Goal: Task Accomplishment & Management: Use online tool/utility

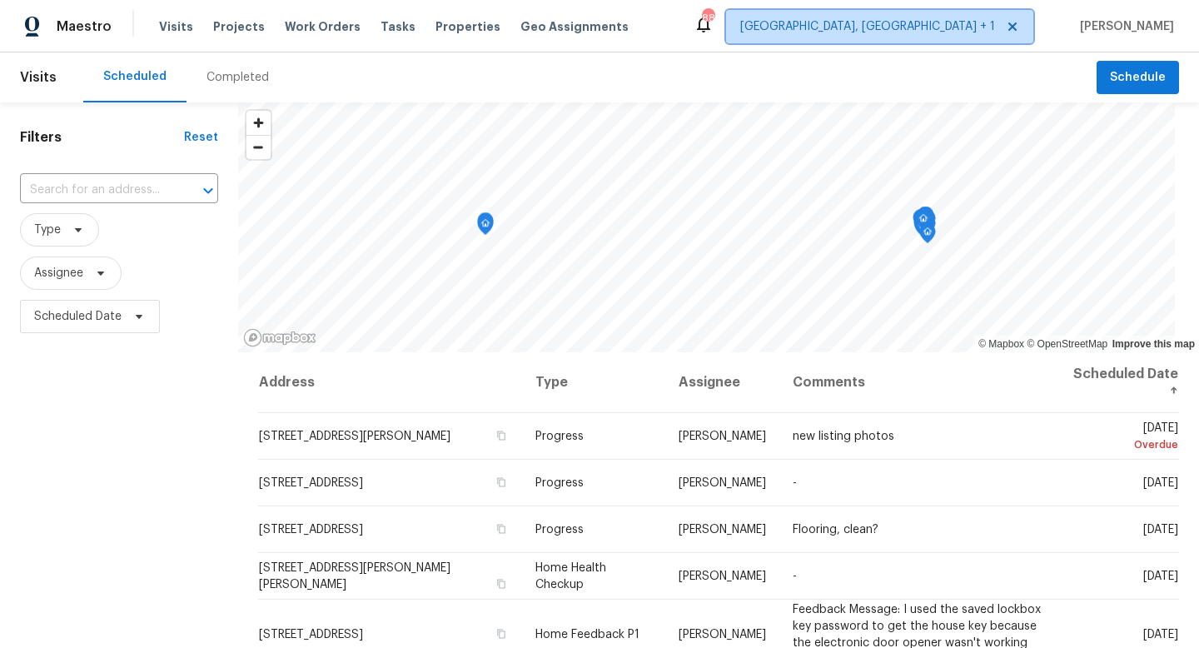
click at [931, 33] on span "[GEOGRAPHIC_DATA], [GEOGRAPHIC_DATA] + 1" at bounding box center [867, 26] width 255 height 17
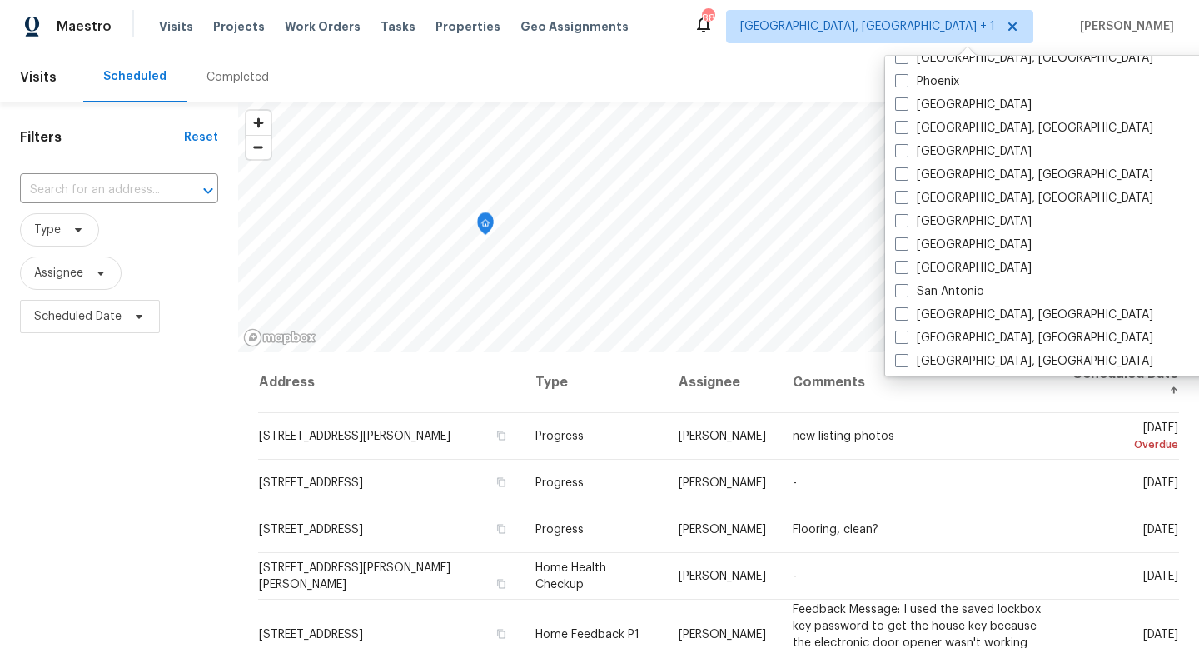
scroll to position [969, 0]
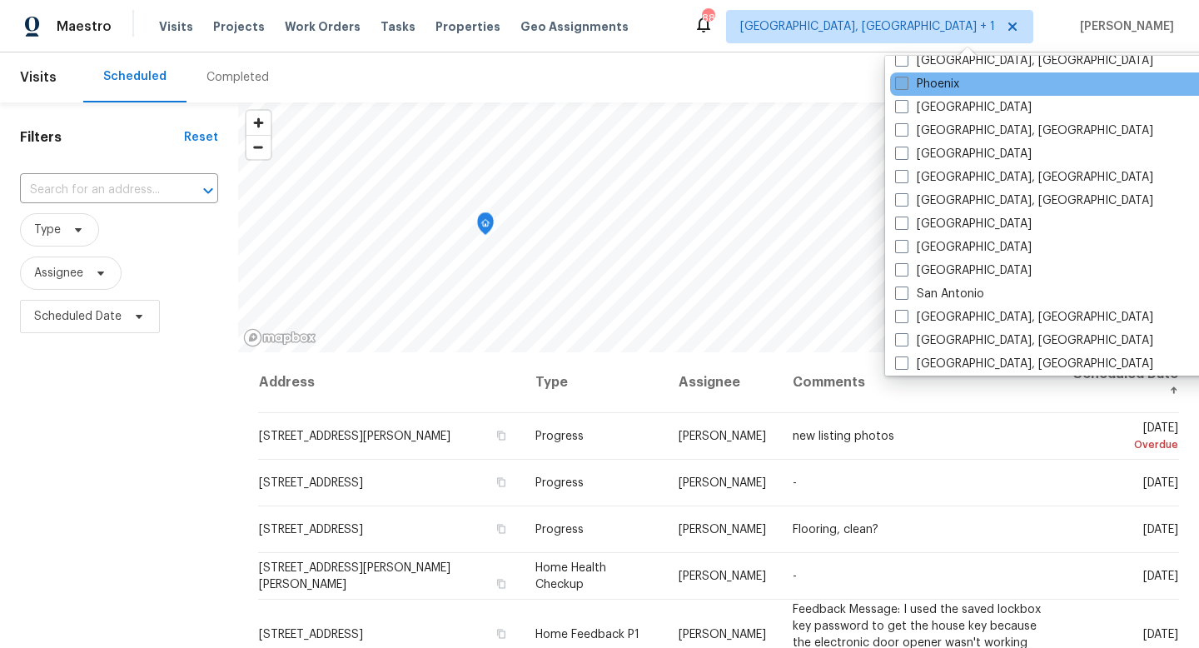
click at [899, 85] on span at bounding box center [901, 83] width 13 height 13
click at [899, 85] on input "Phoenix" at bounding box center [900, 81] width 11 height 11
checkbox input "true"
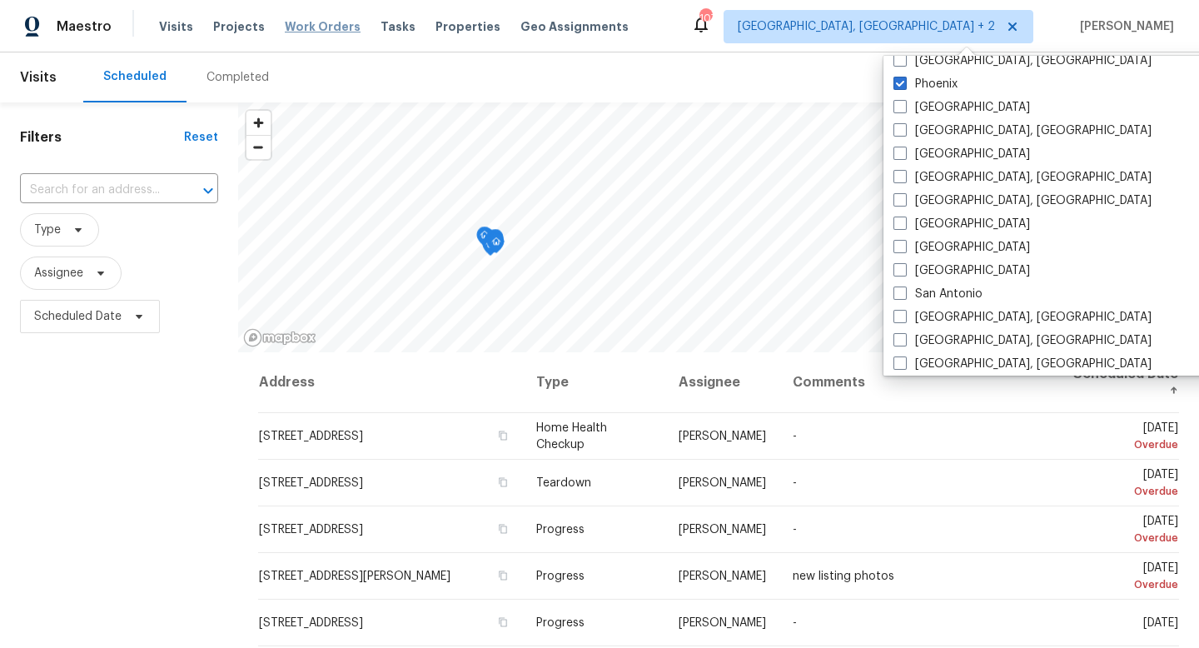
click at [289, 22] on span "Work Orders" at bounding box center [323, 26] width 76 height 17
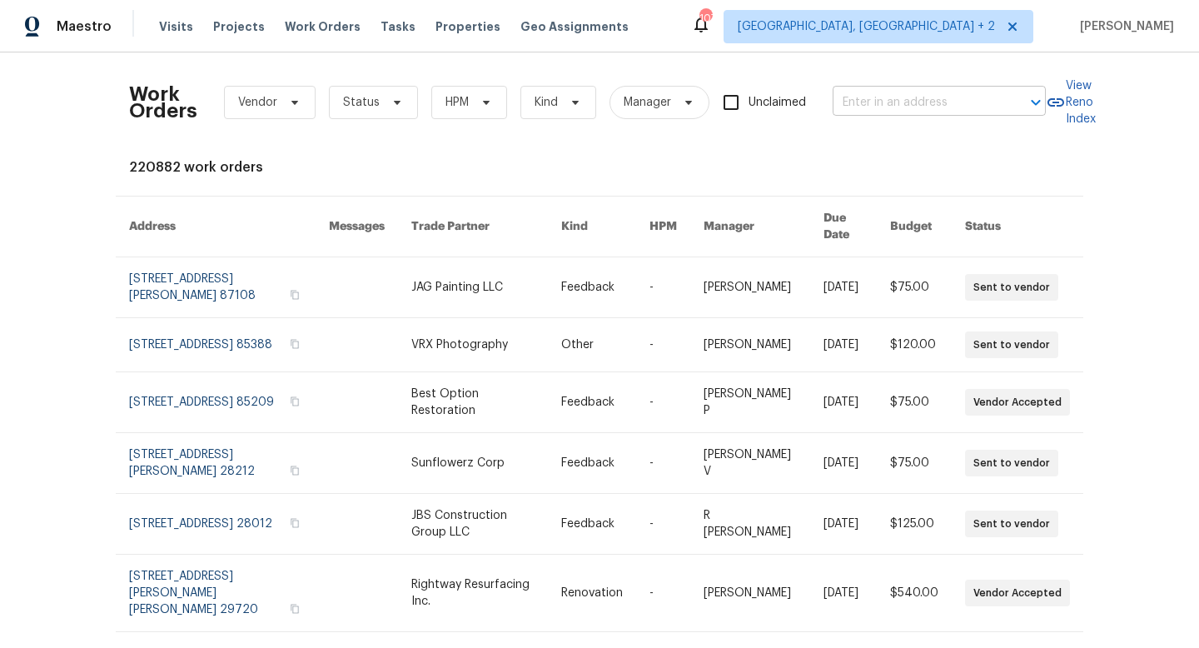
click at [893, 101] on input "text" at bounding box center [915, 103] width 166 height 26
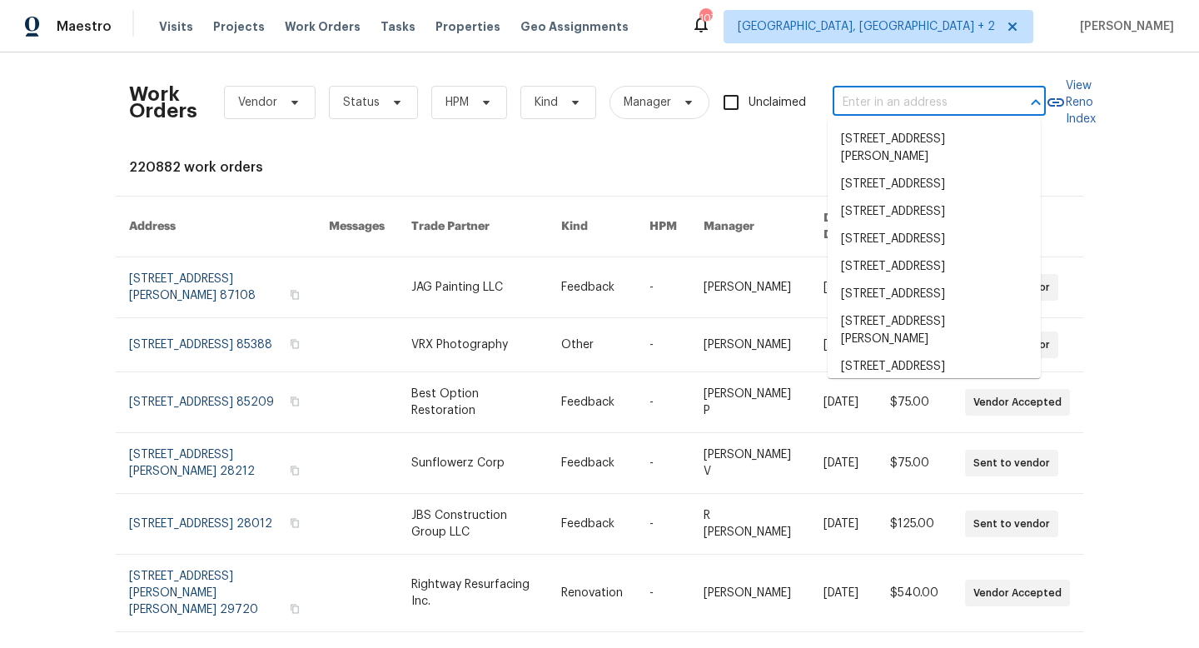
paste input "[STREET_ADDRESS]"
type input "[STREET_ADDRESS]"
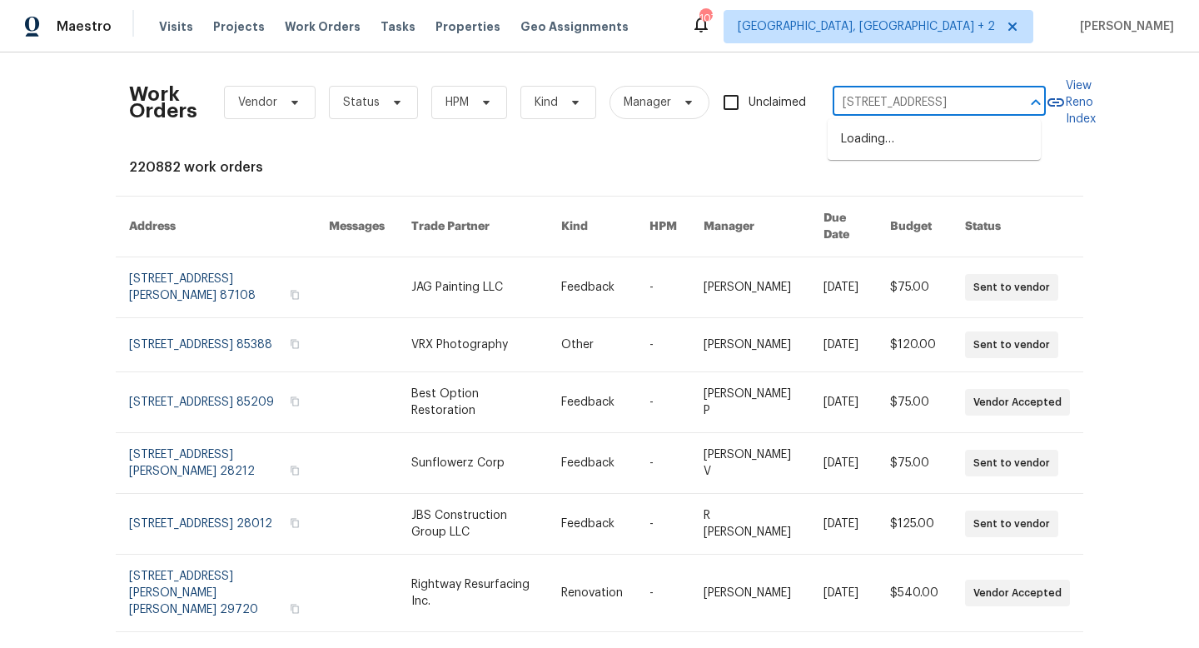
scroll to position [0, 34]
click at [962, 152] on li "[STREET_ADDRESS]" at bounding box center [933, 139] width 213 height 27
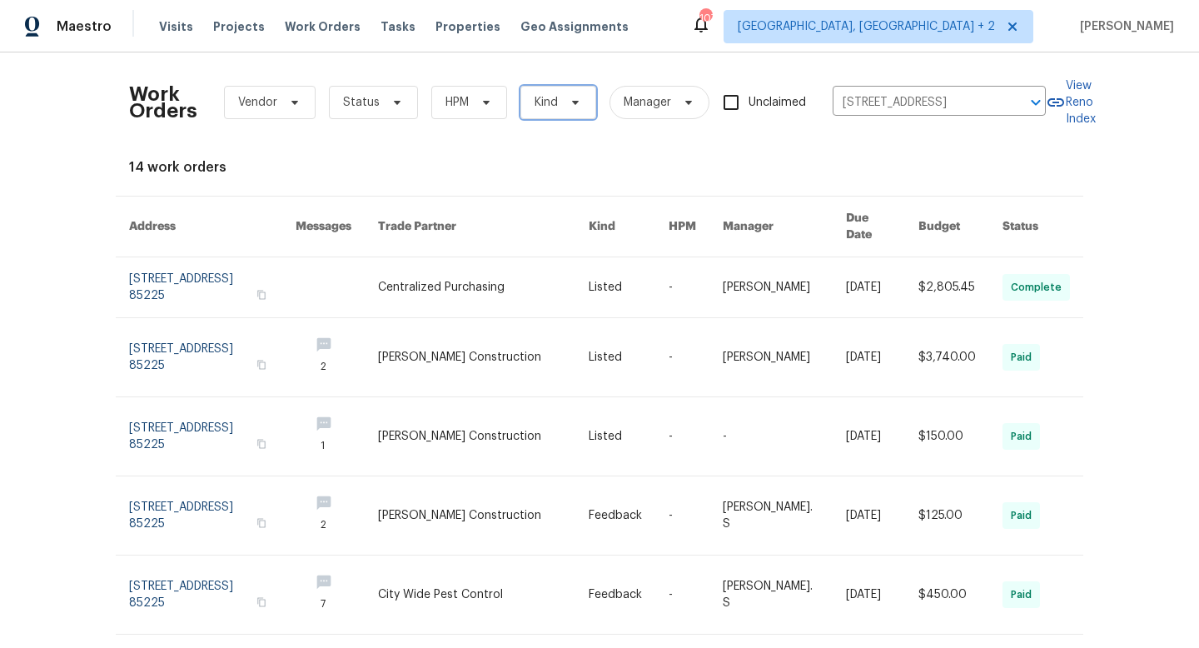
click at [552, 103] on span "Kind" at bounding box center [558, 102] width 76 height 33
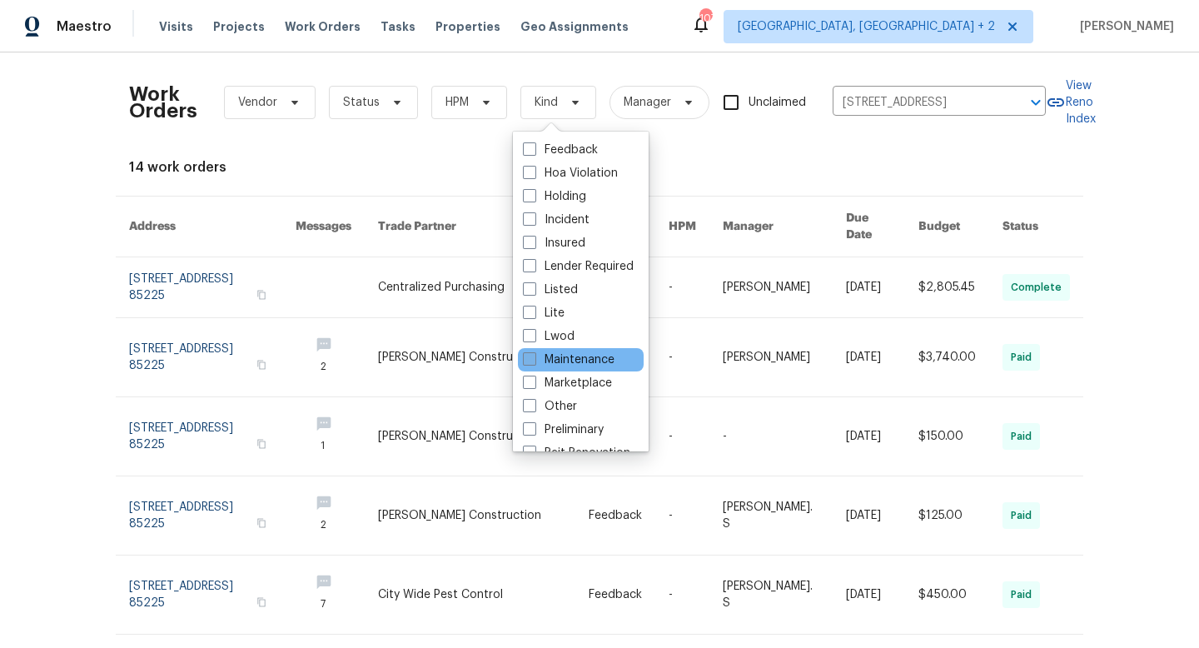
click at [589, 367] on label "Maintenance" at bounding box center [569, 359] width 92 height 17
click at [534, 362] on input "Maintenance" at bounding box center [528, 356] width 11 height 11
checkbox input "true"
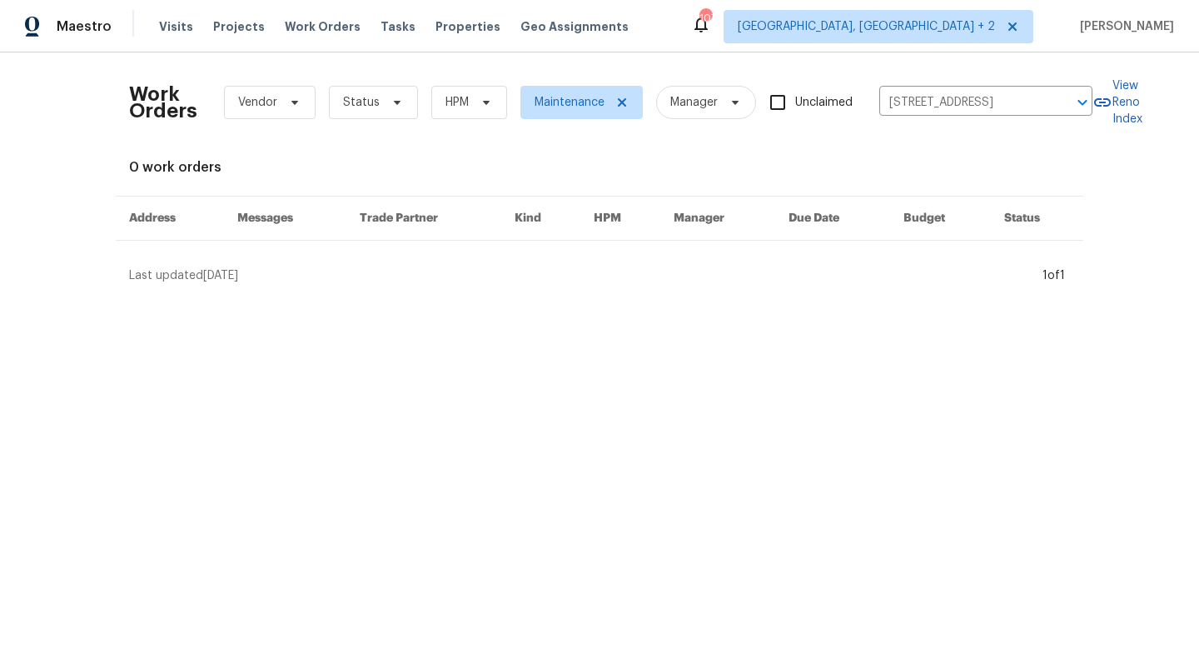
click at [792, 167] on div "0 work orders" at bounding box center [599, 167] width 941 height 17
click at [438, 27] on span "Properties" at bounding box center [467, 26] width 65 height 17
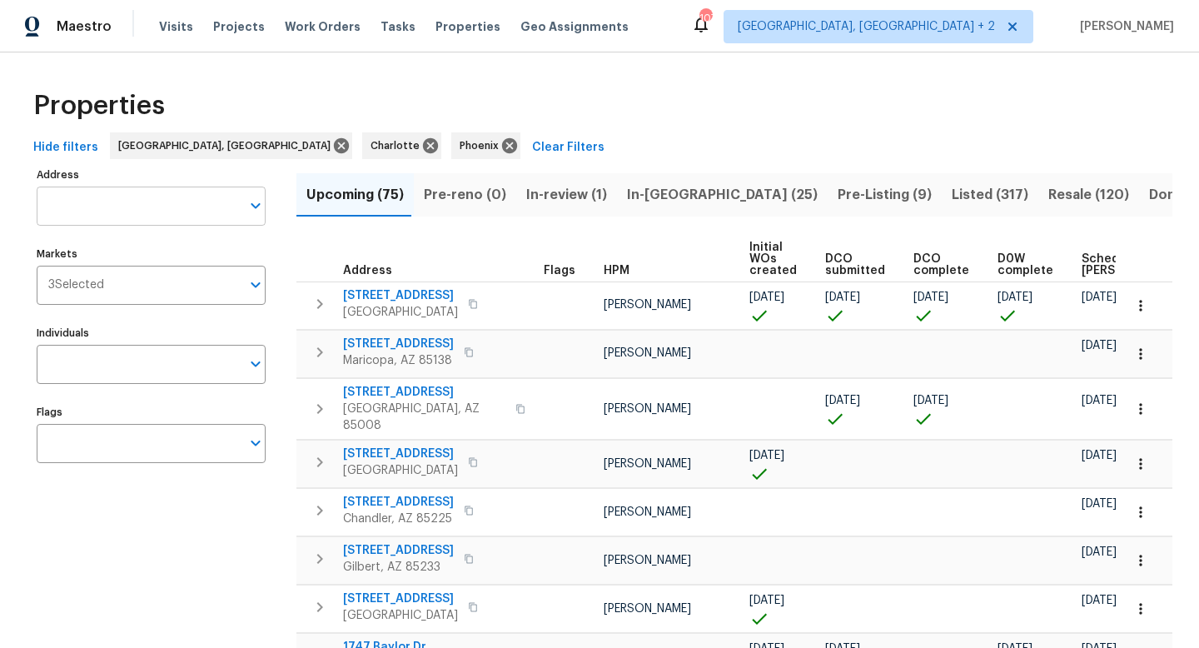
click at [166, 205] on input "Address" at bounding box center [139, 205] width 204 height 39
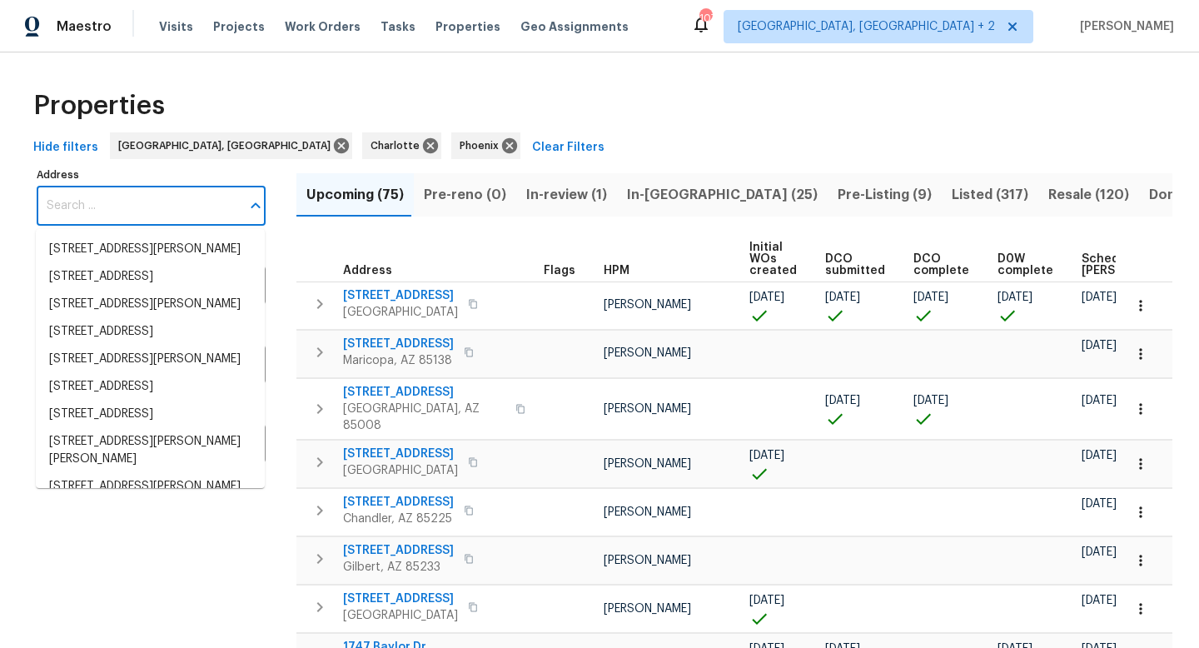
paste input "[STREET_ADDRESS]"
type input "[STREET_ADDRESS]"
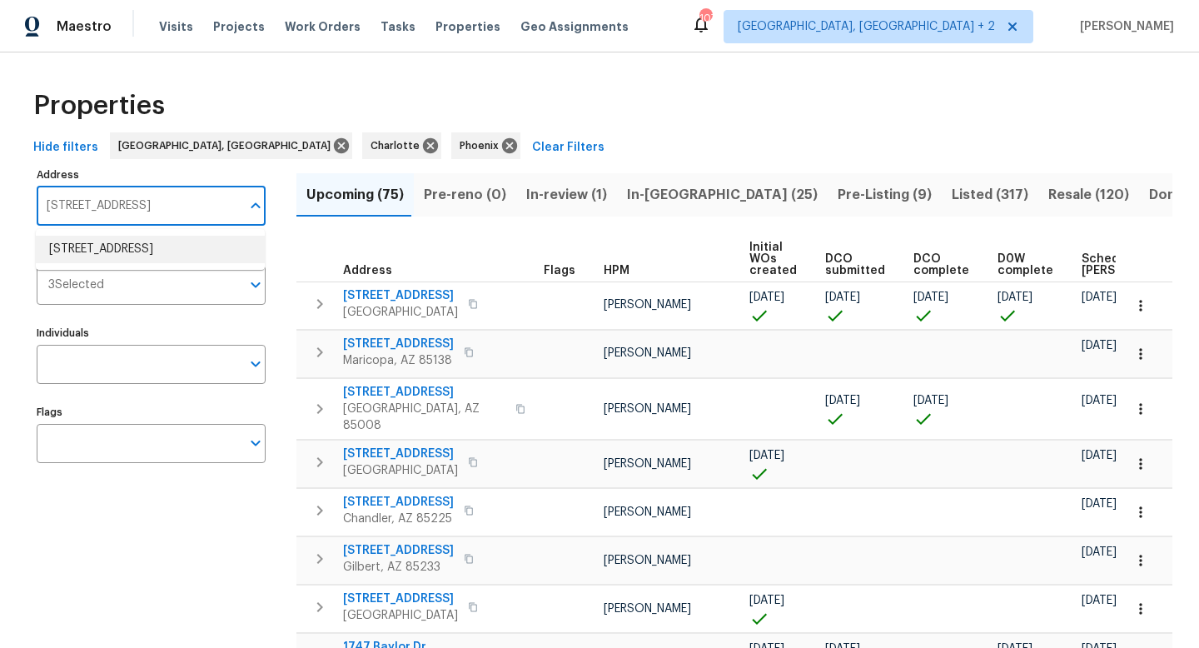
click at [153, 250] on li "[STREET_ADDRESS]" at bounding box center [150, 249] width 229 height 27
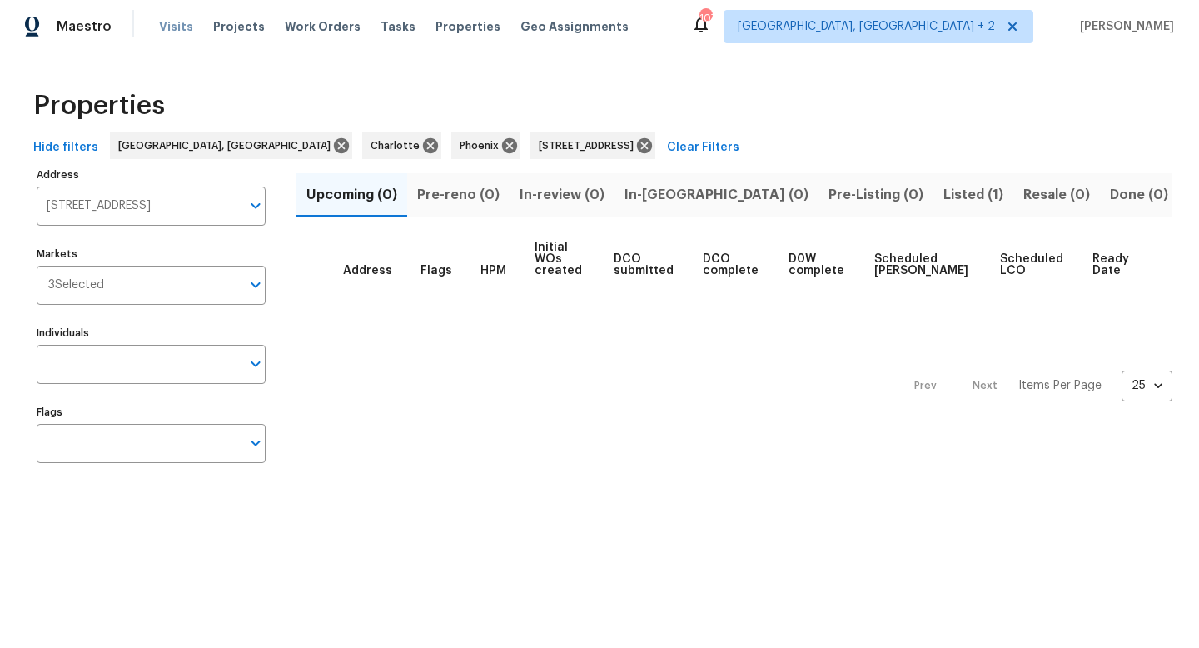
click at [176, 30] on span "Visits" at bounding box center [176, 26] width 34 height 17
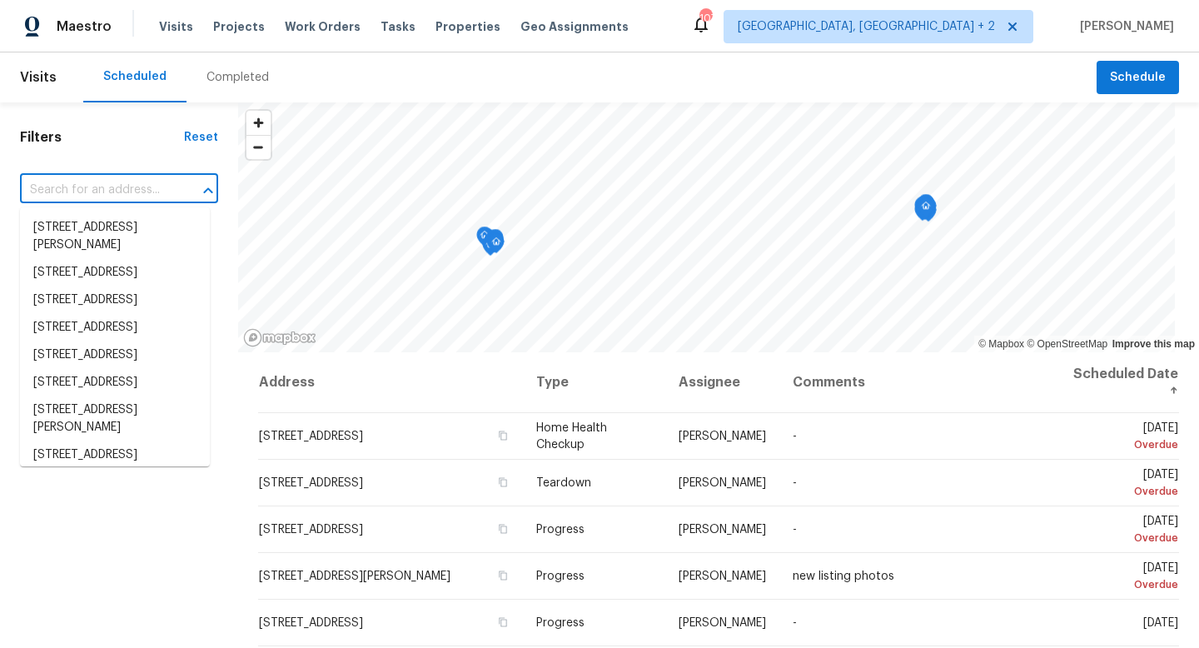
click at [144, 199] on input "text" at bounding box center [95, 190] width 151 height 26
click at [380, 23] on span "Tasks" at bounding box center [397, 27] width 35 height 12
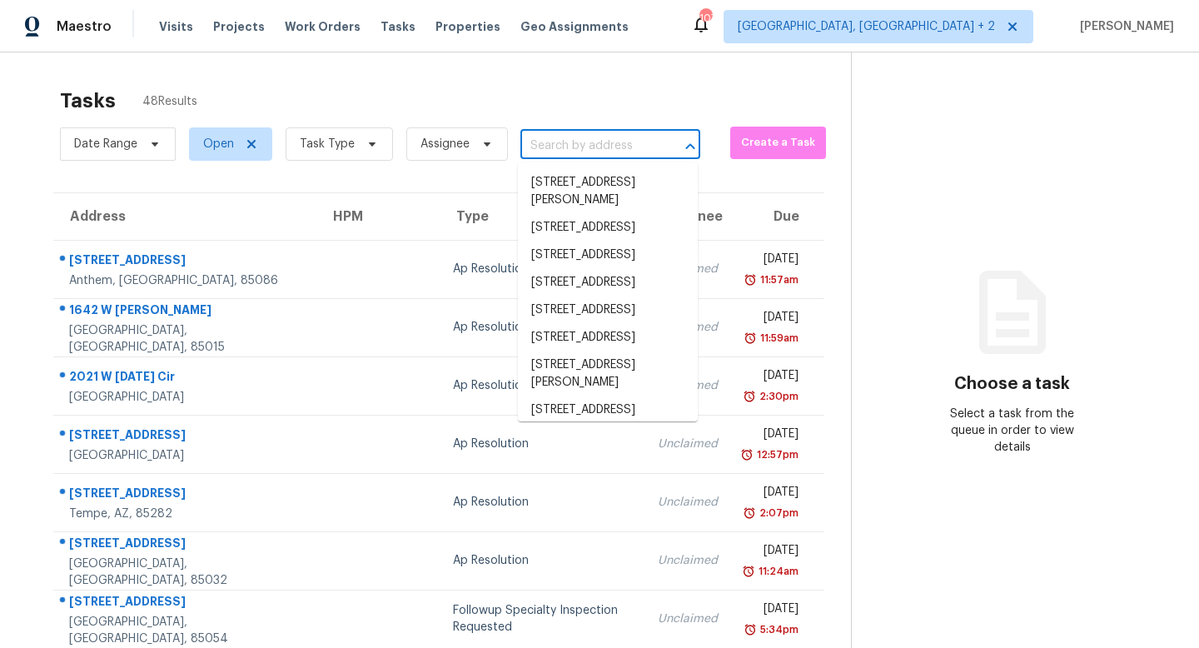
click at [598, 148] on input "text" at bounding box center [586, 146] width 133 height 26
paste input "[STREET_ADDRESS]"
type input "[STREET_ADDRESS]"
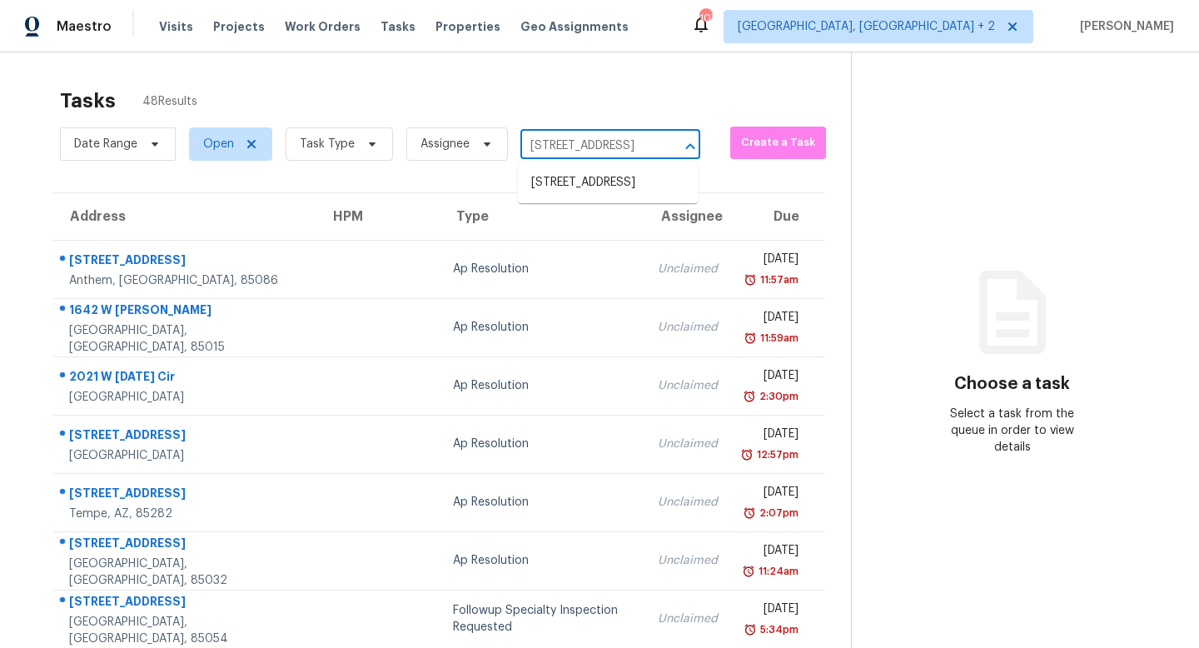
scroll to position [0, 67]
click at [600, 176] on li "[STREET_ADDRESS]" at bounding box center [608, 182] width 180 height 27
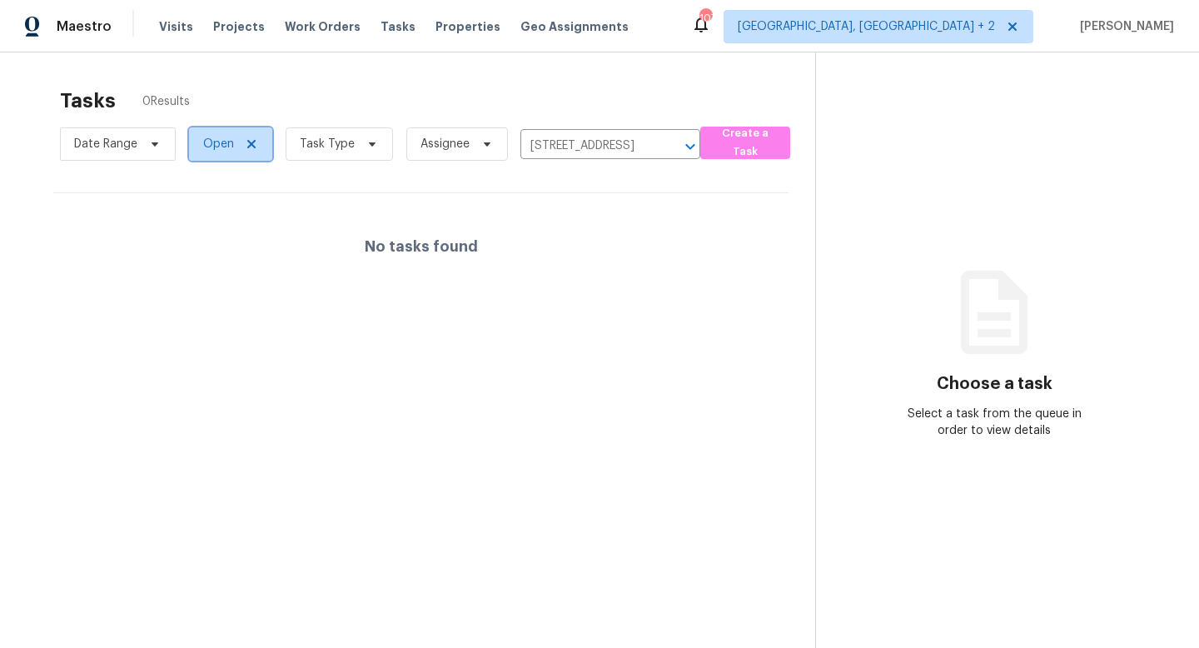
click at [249, 142] on icon at bounding box center [251, 144] width 8 height 8
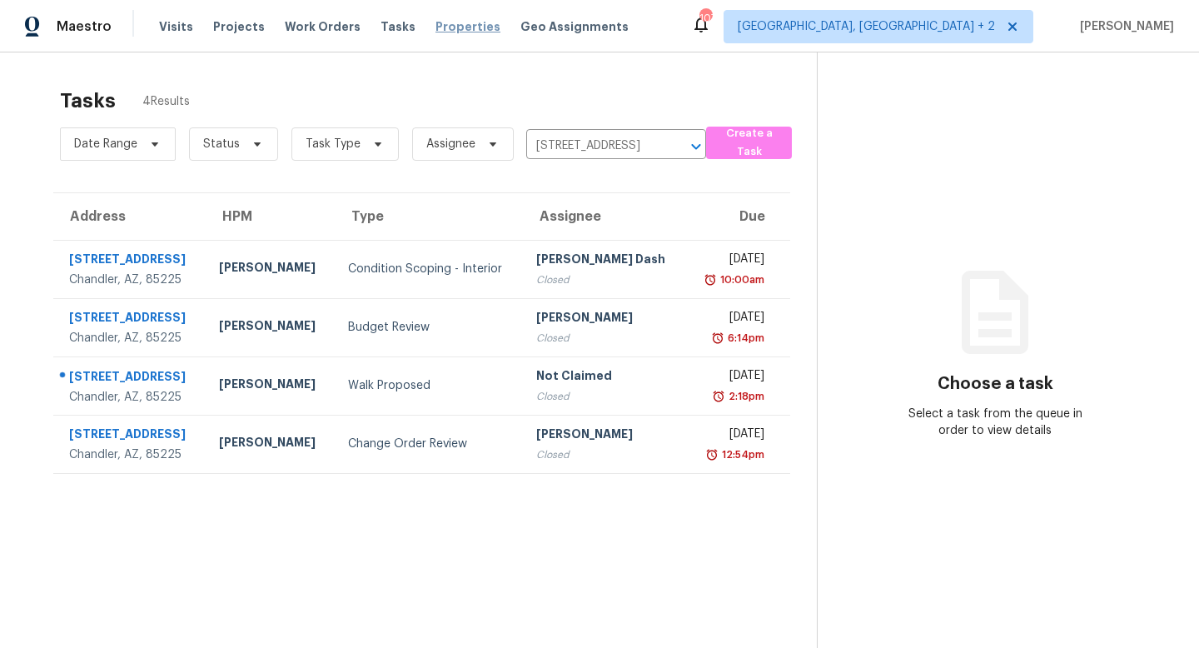
click at [435, 27] on span "Properties" at bounding box center [467, 26] width 65 height 17
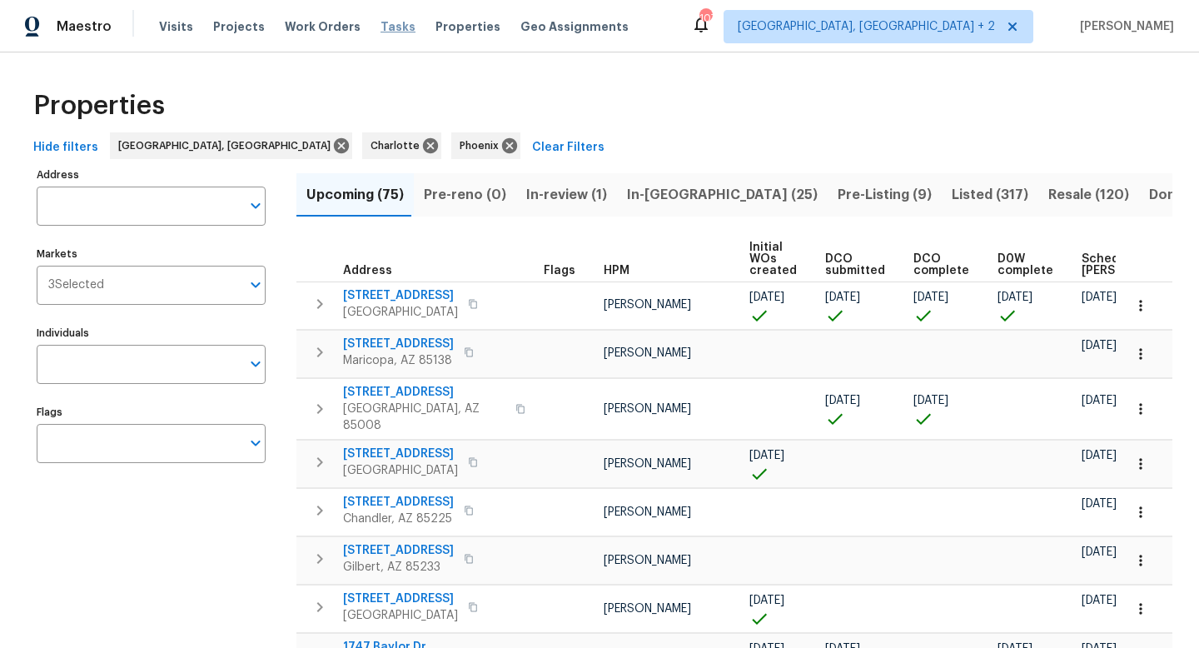
click at [380, 30] on span "Tasks" at bounding box center [397, 27] width 35 height 12
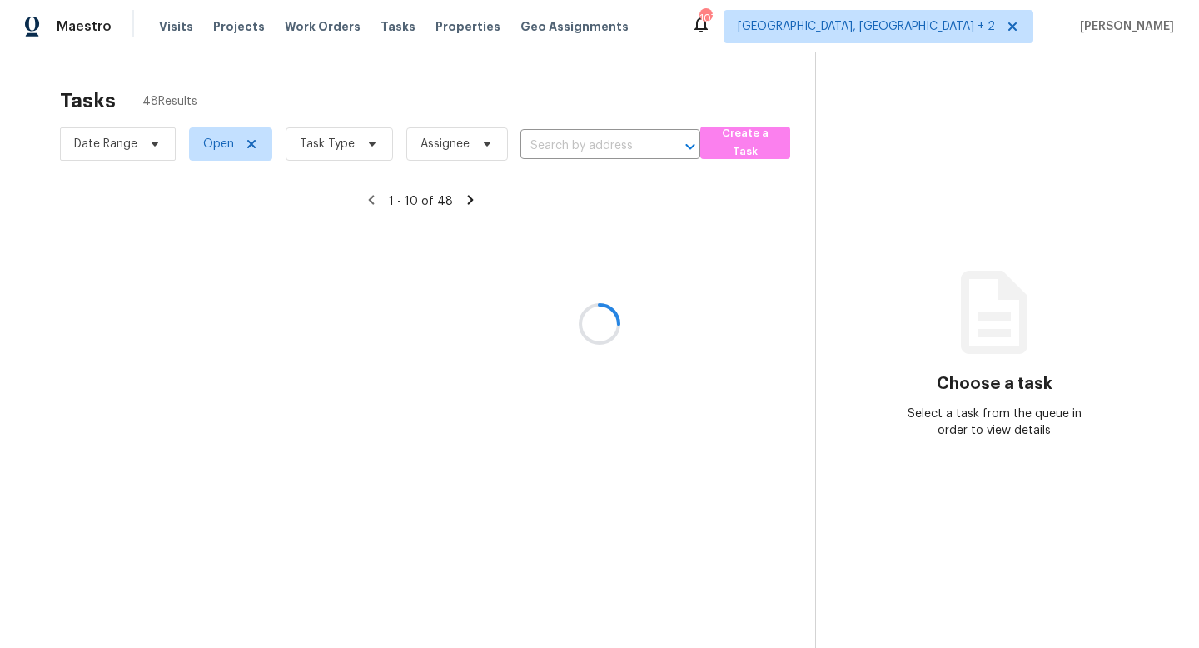
click at [314, 28] on div at bounding box center [599, 324] width 1199 height 648
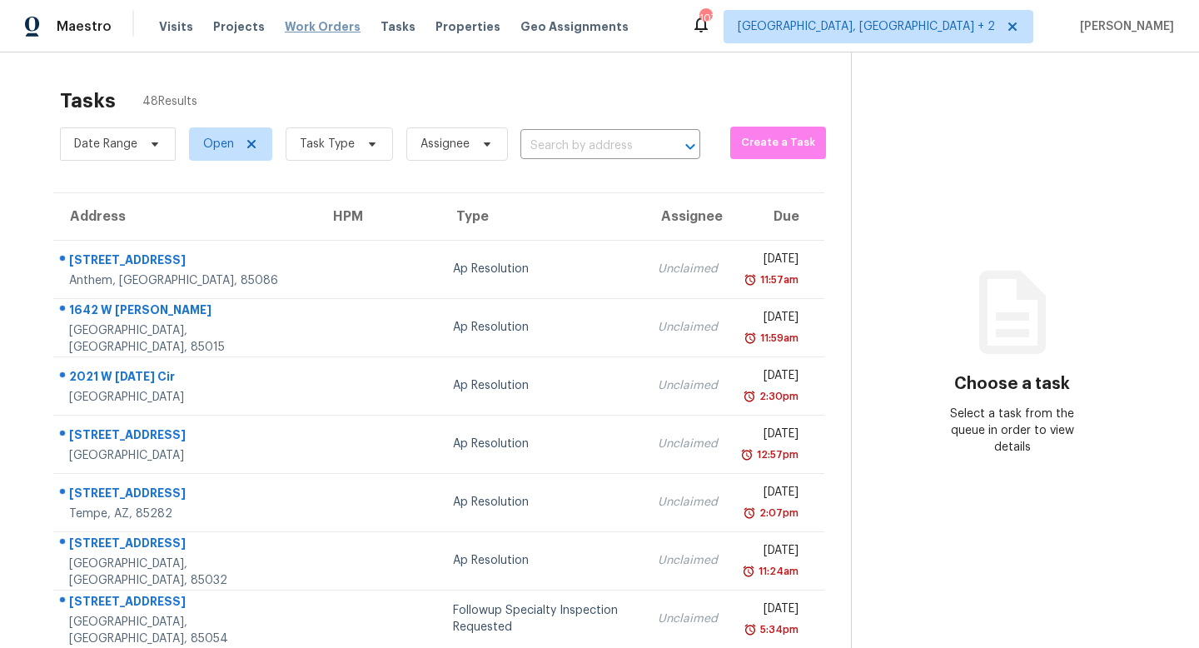
click at [308, 27] on span "Work Orders" at bounding box center [323, 26] width 76 height 17
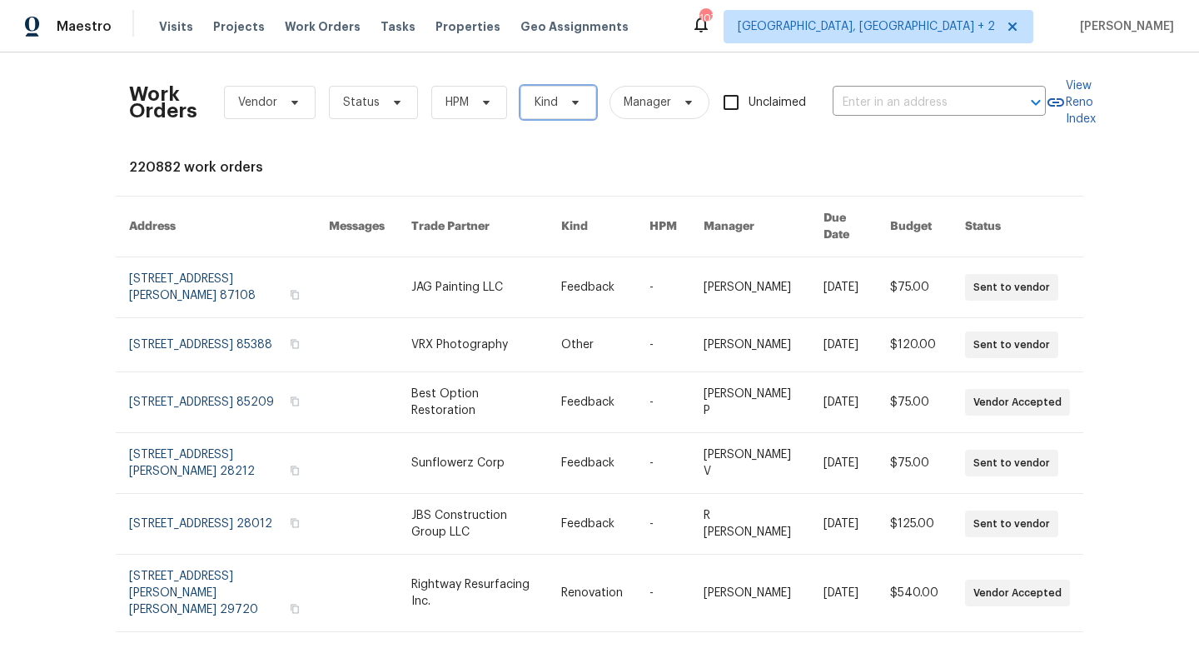
click at [579, 117] on span "Kind" at bounding box center [558, 102] width 76 height 33
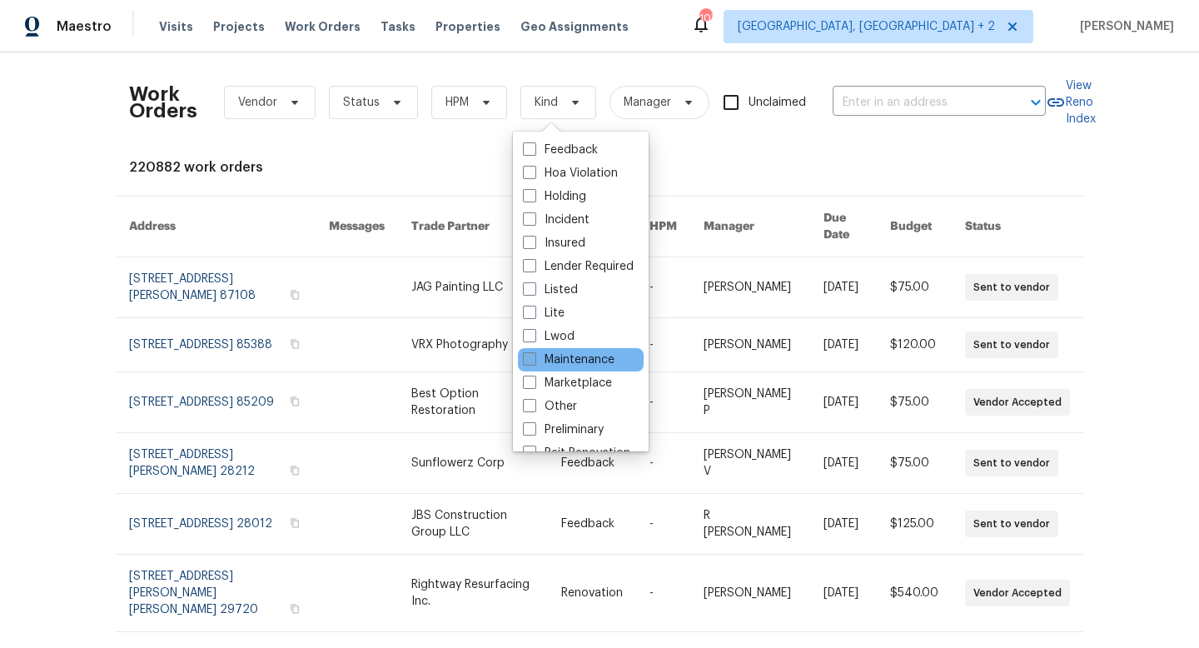
click at [570, 362] on label "Maintenance" at bounding box center [569, 359] width 92 height 17
click at [534, 362] on input "Maintenance" at bounding box center [528, 356] width 11 height 11
checkbox input "true"
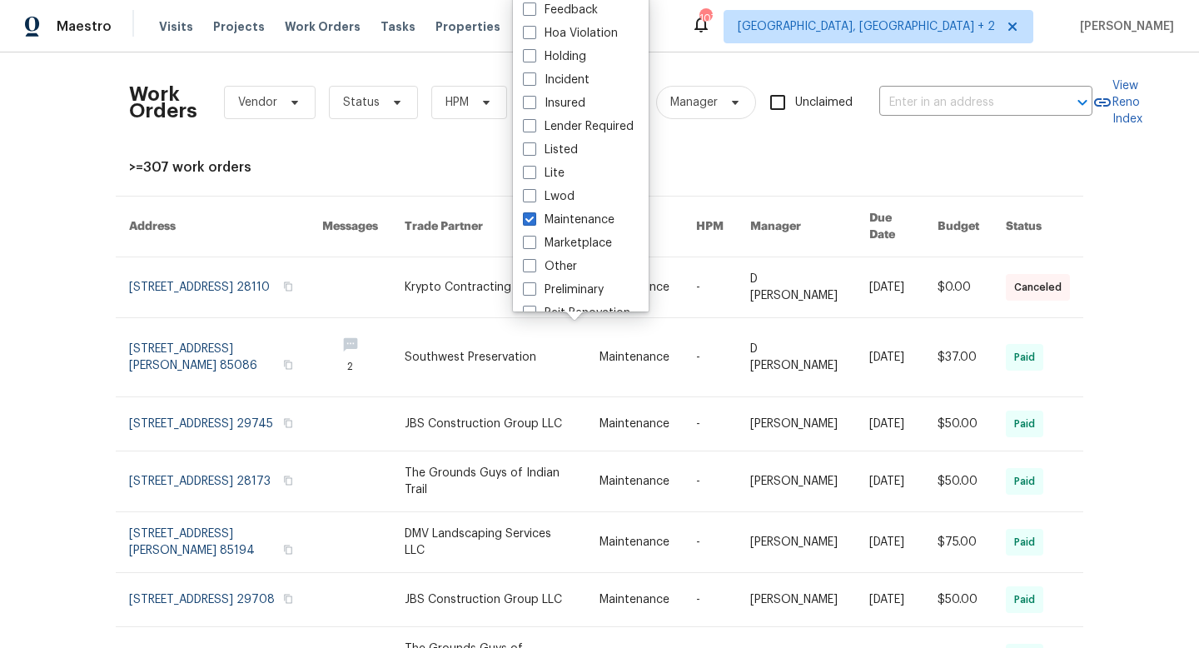
click at [426, 163] on div ">=307 work orders" at bounding box center [599, 167] width 941 height 17
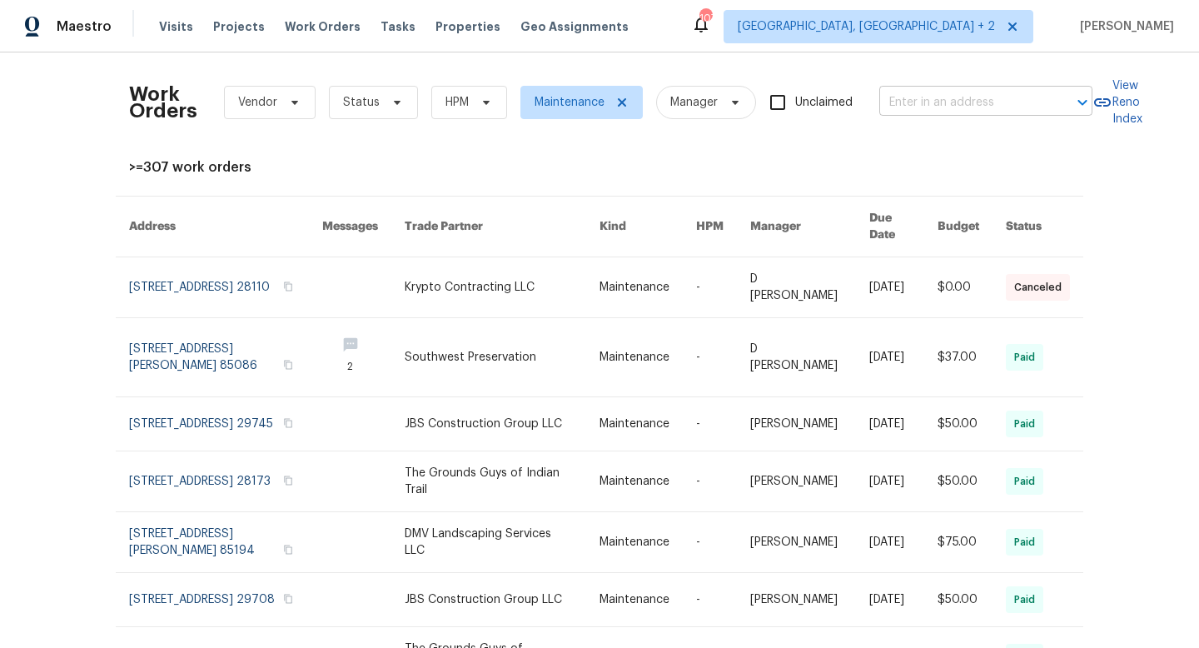
click at [944, 98] on input "text" at bounding box center [962, 103] width 166 height 26
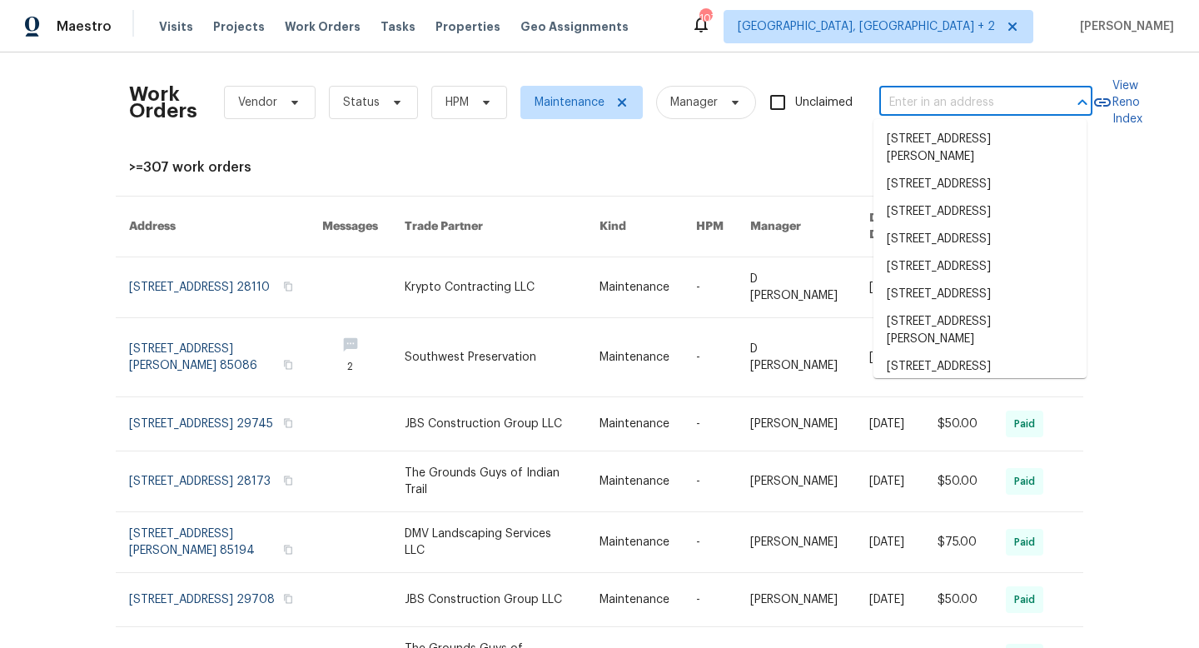
paste input "[STREET_ADDRESS]"
type input "[STREET_ADDRESS]"
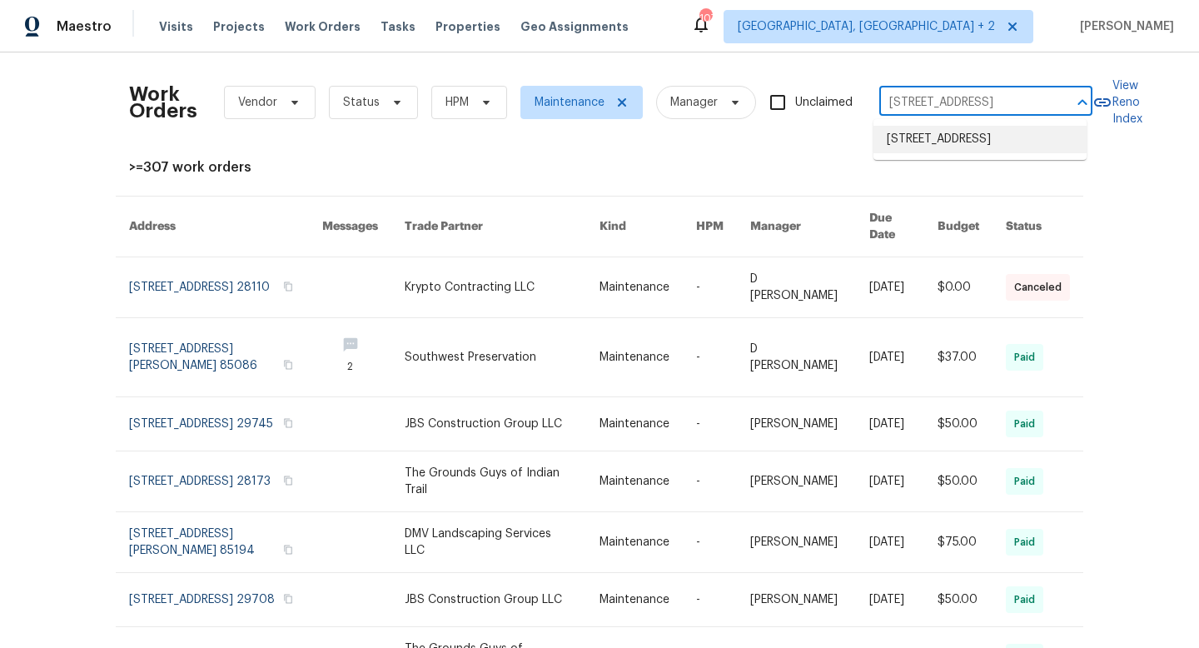
click at [939, 137] on li "[STREET_ADDRESS]" at bounding box center [979, 139] width 213 height 27
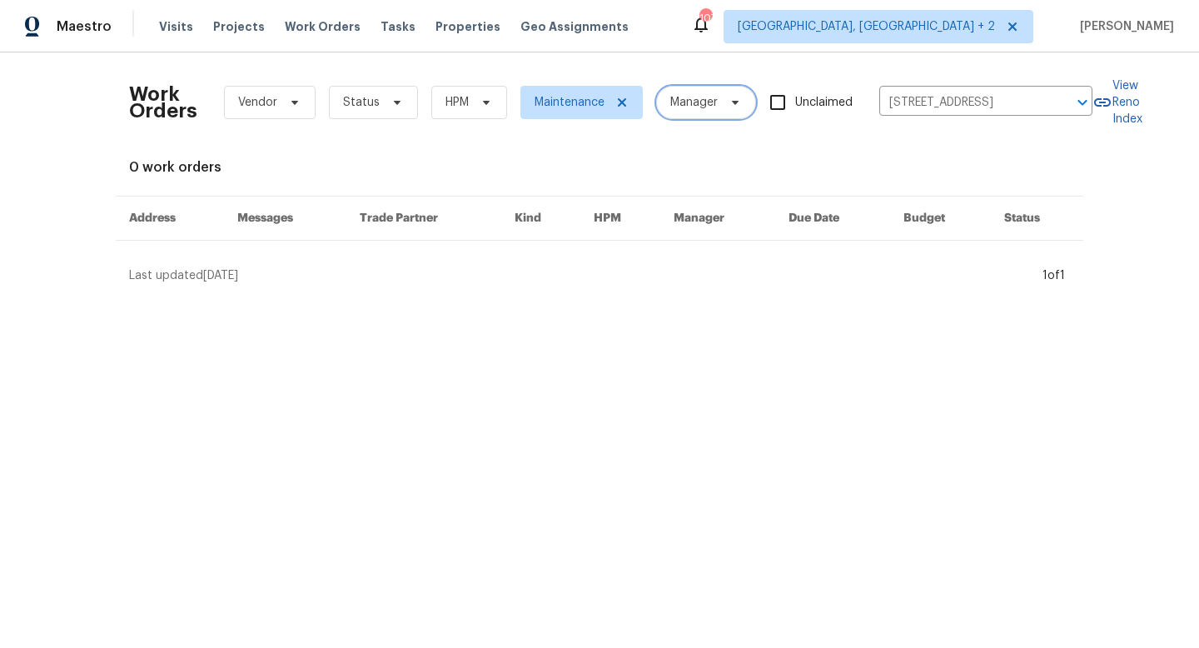
click at [738, 102] on span "Manager" at bounding box center [706, 102] width 100 height 33
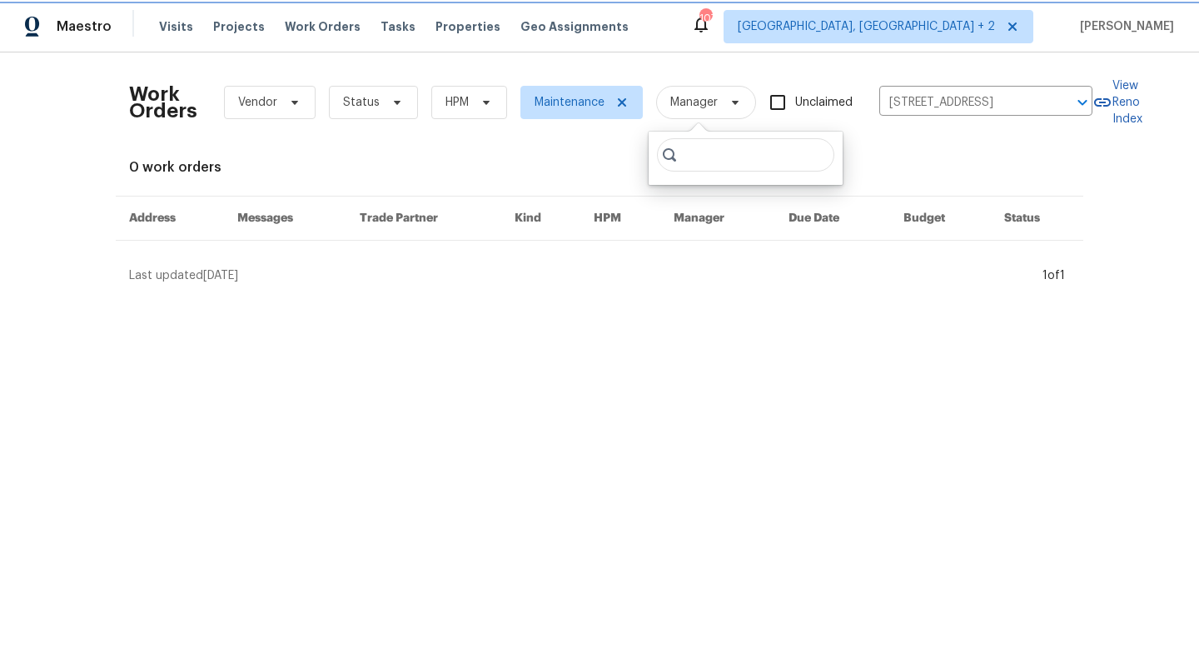
click at [738, 101] on span "Manager" at bounding box center [706, 102] width 100 height 33
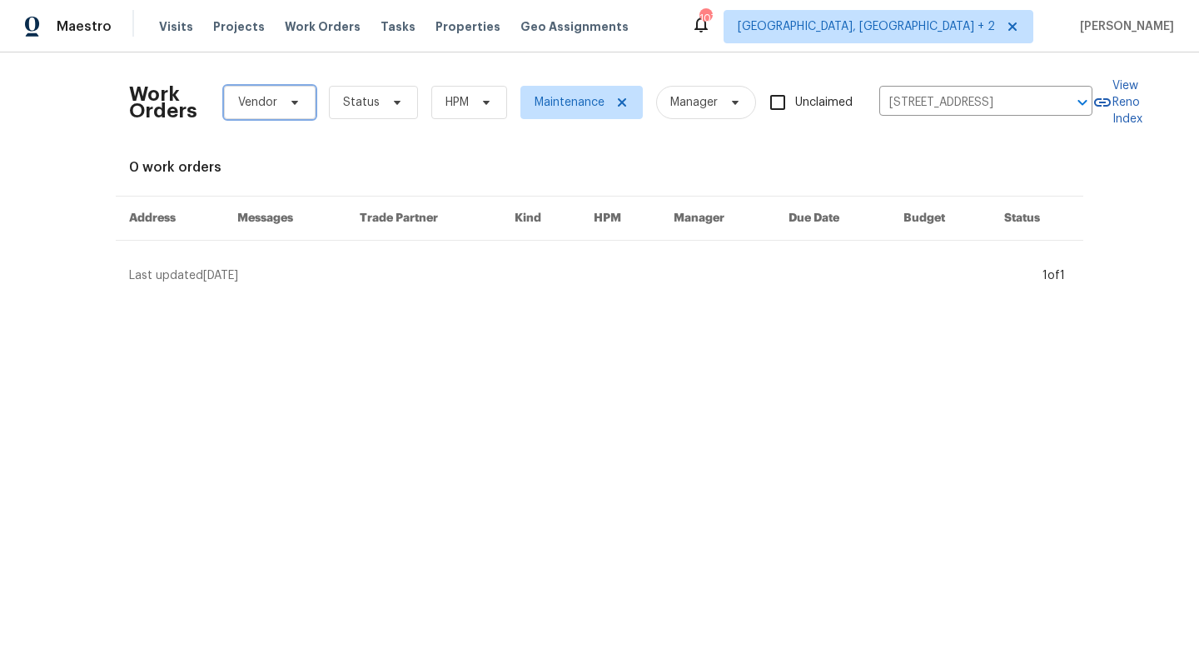
click at [291, 105] on icon at bounding box center [294, 102] width 13 height 13
click at [618, 162] on div "0 work orders" at bounding box center [599, 167] width 941 height 17
click at [350, 107] on span "Status" at bounding box center [361, 102] width 37 height 17
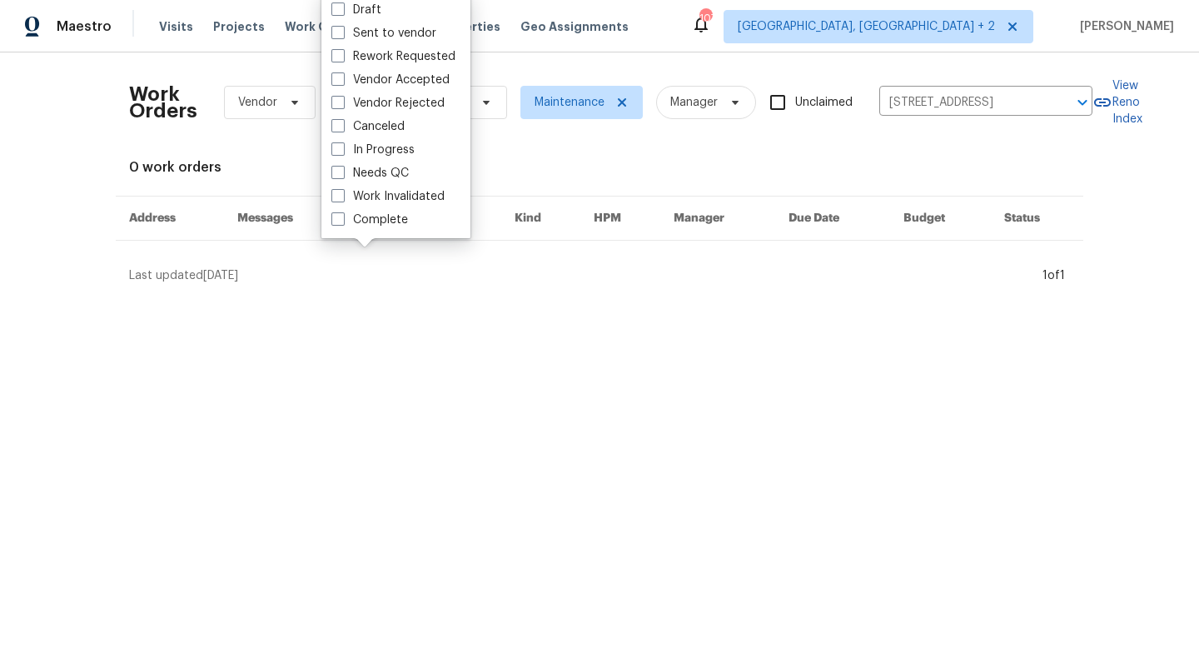
click at [552, 170] on div "0 work orders" at bounding box center [599, 167] width 941 height 17
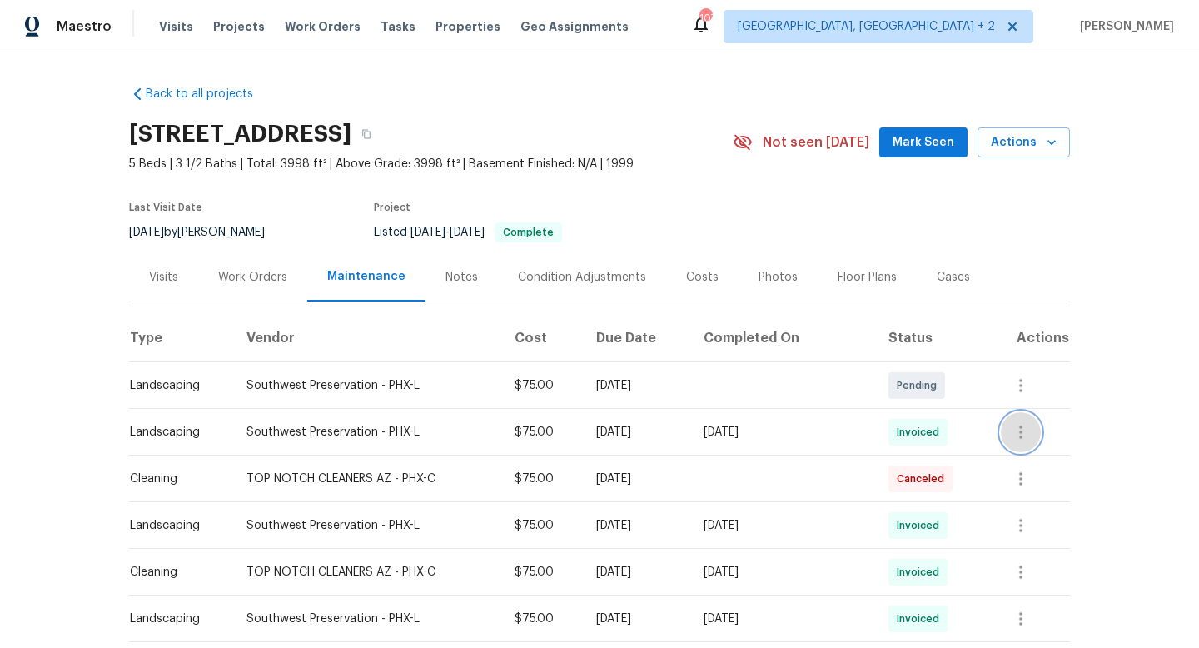
click at [1014, 435] on icon "button" at bounding box center [1021, 432] width 20 height 20
click at [1037, 461] on li "View details" at bounding box center [1058, 458] width 117 height 27
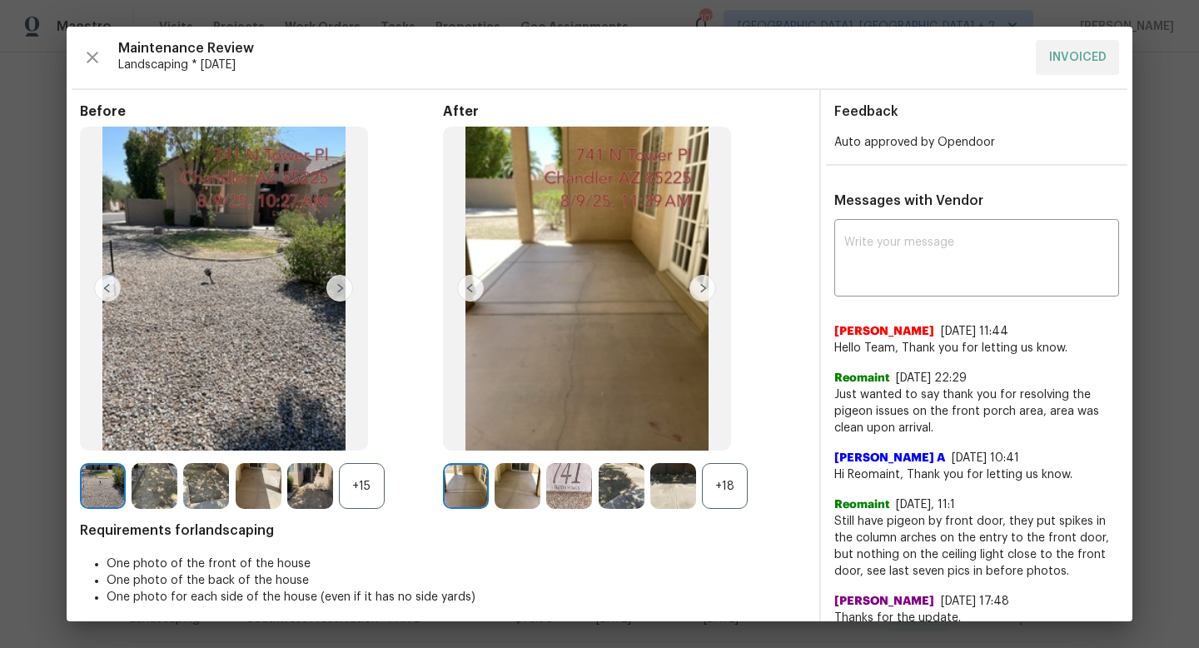
click at [916, 138] on span "Auto approved by Opendoor" at bounding box center [914, 143] width 161 height 12
click at [87, 50] on icon "button" at bounding box center [92, 57] width 20 height 20
